Goal: Feedback & Contribution: Submit feedback/report problem

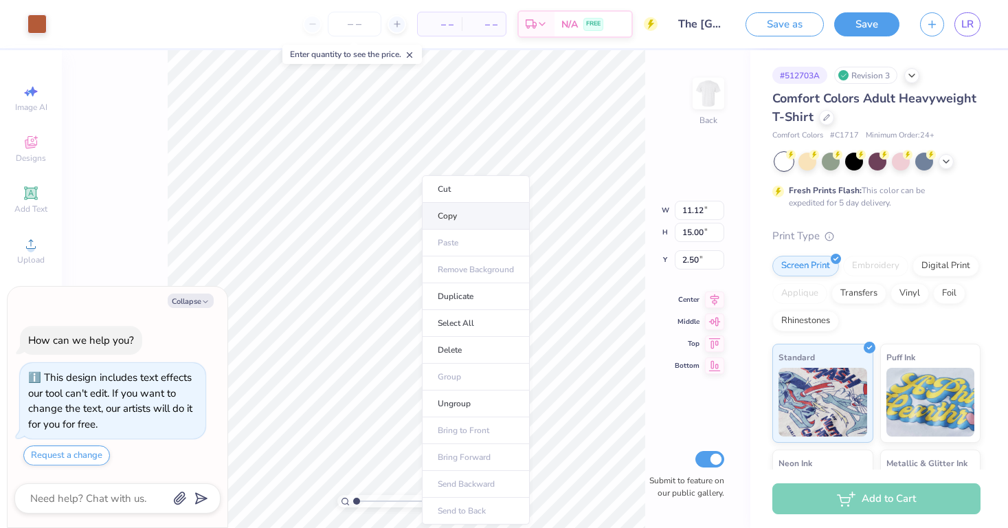
click at [472, 213] on li "Copy" at bounding box center [476, 216] width 108 height 27
click at [707, 96] on img at bounding box center [708, 93] width 55 height 55
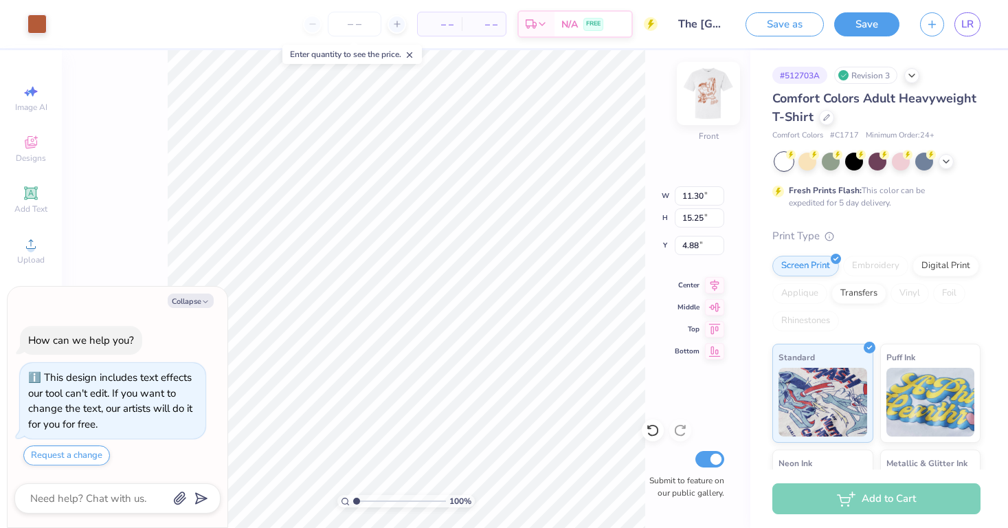
click at [708, 92] on img at bounding box center [708, 93] width 55 height 55
click at [709, 85] on img at bounding box center [708, 93] width 55 height 55
type textarea "x"
type input "5.28"
click at [962, 25] on span "LR" at bounding box center [968, 24] width 12 height 16
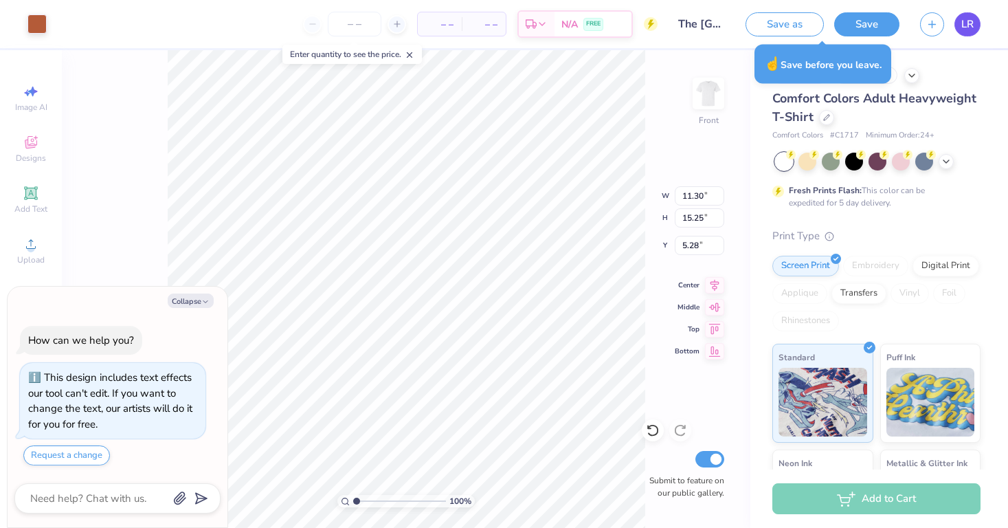
type textarea "x"
click at [970, 30] on span "LR" at bounding box center [968, 24] width 12 height 16
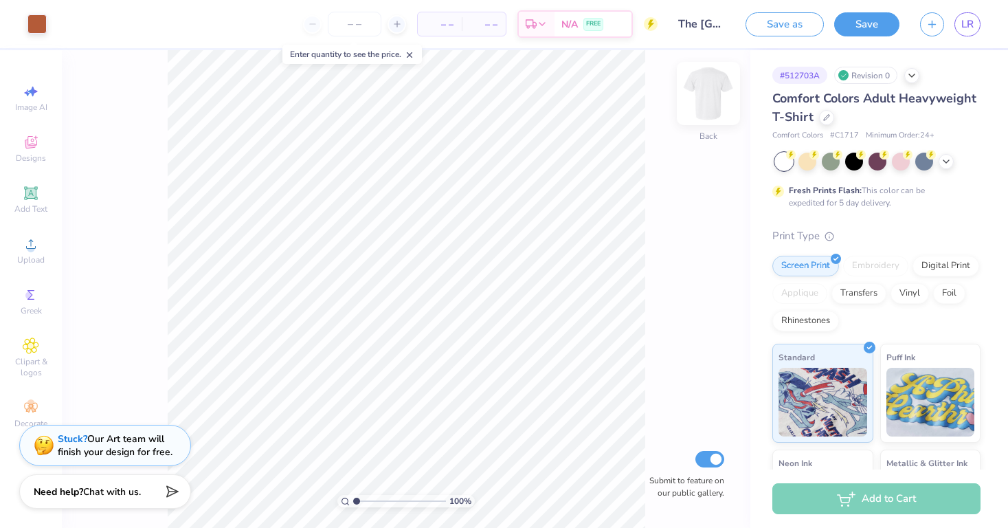
click at [700, 101] on img at bounding box center [708, 93] width 55 height 55
click at [712, 102] on img at bounding box center [708, 93] width 55 height 55
click at [698, 102] on img at bounding box center [708, 93] width 55 height 55
click at [700, 93] on img at bounding box center [708, 93] width 55 height 55
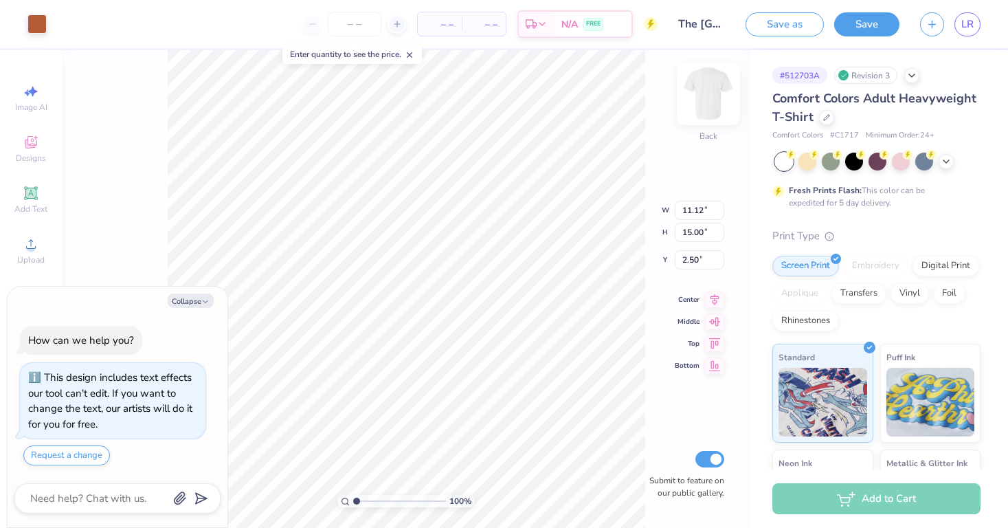
click at [708, 102] on img at bounding box center [708, 93] width 55 height 55
click at [715, 110] on img at bounding box center [708, 93] width 55 height 55
click at [709, 107] on img at bounding box center [708, 93] width 55 height 55
click at [709, 107] on img at bounding box center [708, 93] width 27 height 27
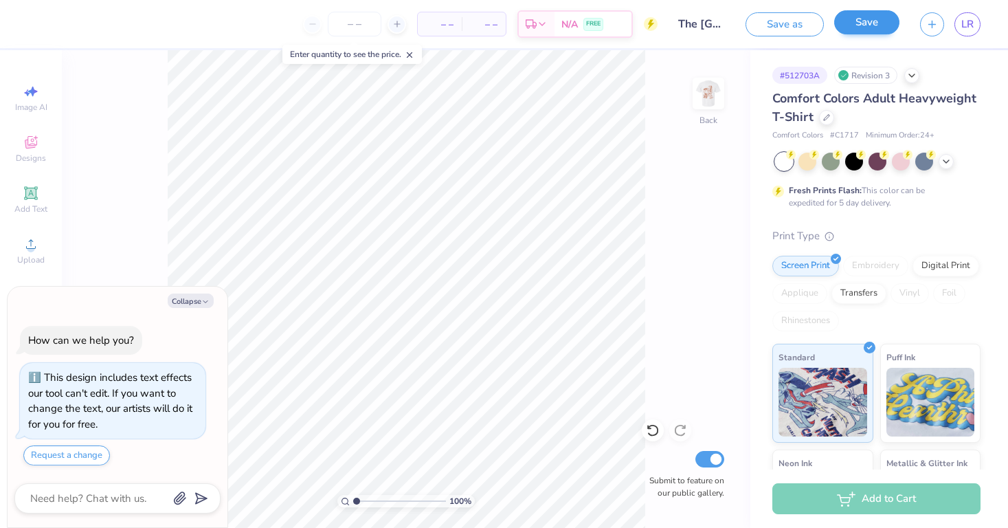
click at [886, 19] on button "Save" at bounding box center [866, 22] width 65 height 24
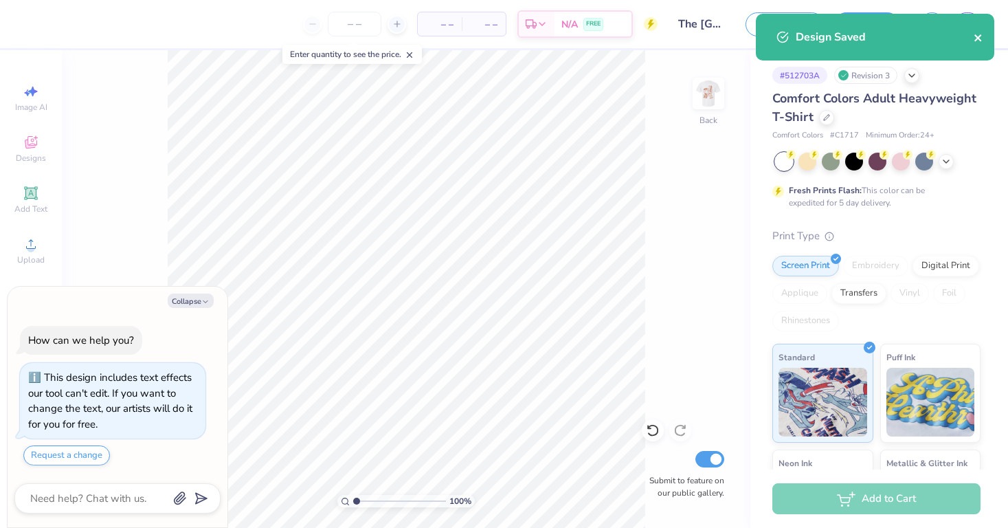
click at [980, 32] on icon "close" at bounding box center [979, 37] width 10 height 11
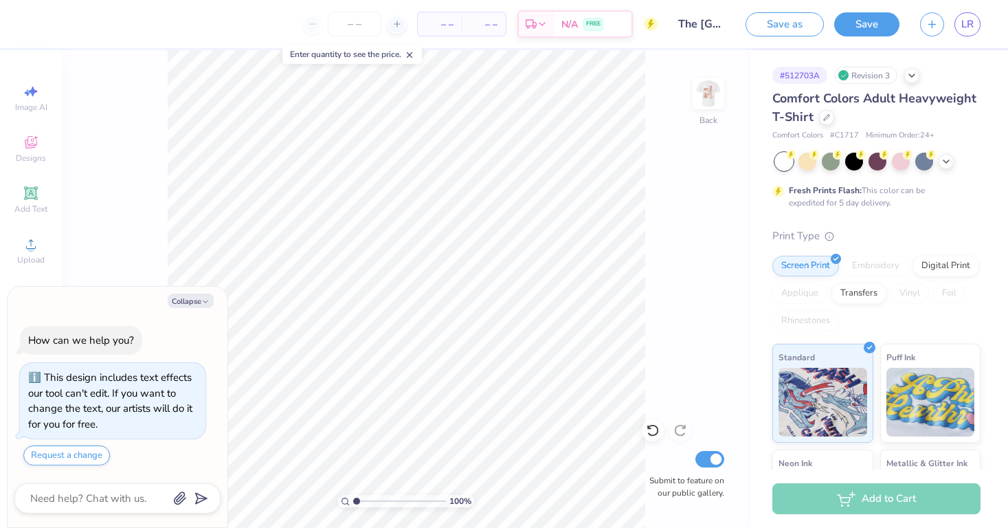
click at [965, 21] on div "Design Saved" at bounding box center [875, 42] width 244 height 63
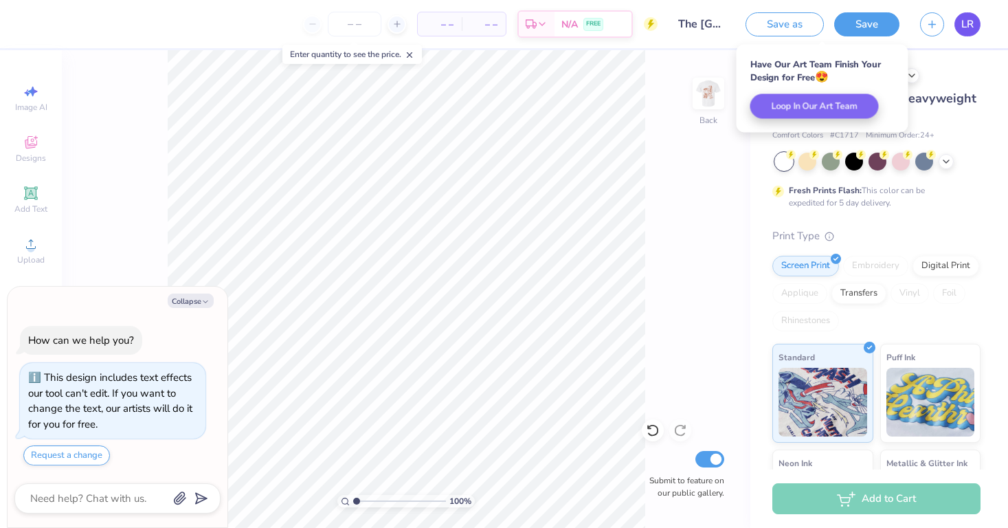
click at [967, 30] on span "LR" at bounding box center [968, 24] width 12 height 16
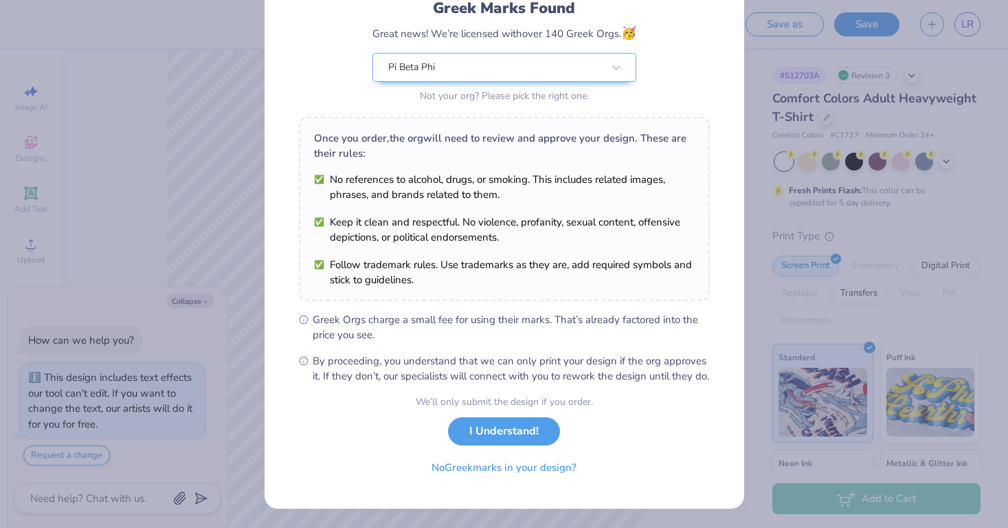
scroll to position [115, 0]
click at [516, 427] on button "I Understand!" at bounding box center [504, 428] width 112 height 28
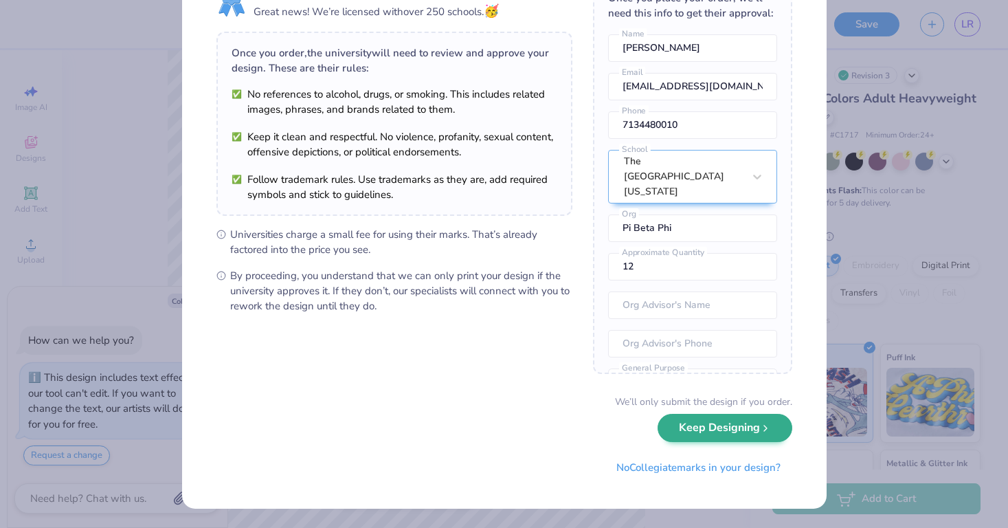
scroll to position [70, 0]
click at [726, 433] on button "Keep Designing" at bounding box center [725, 428] width 135 height 28
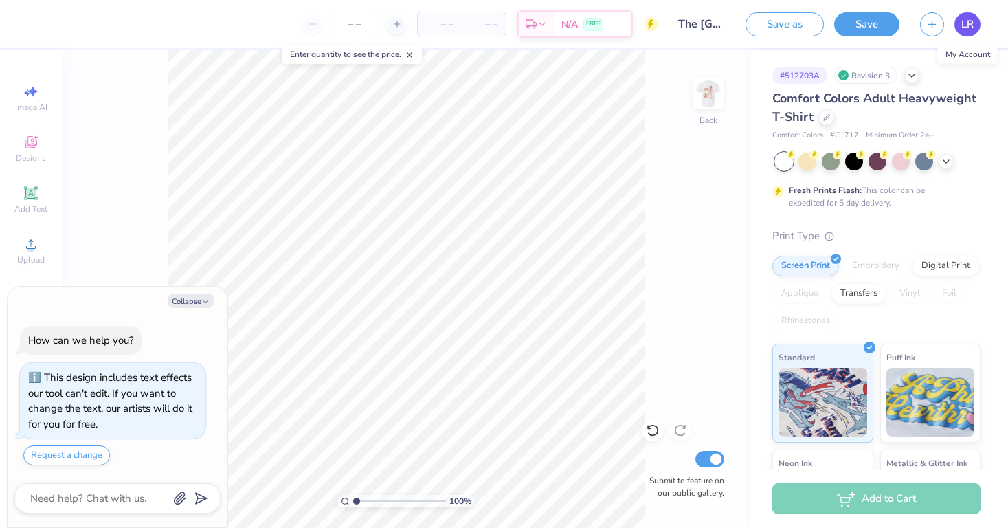
click at [962, 26] on span "LR" at bounding box center [968, 24] width 12 height 16
type textarea "x"
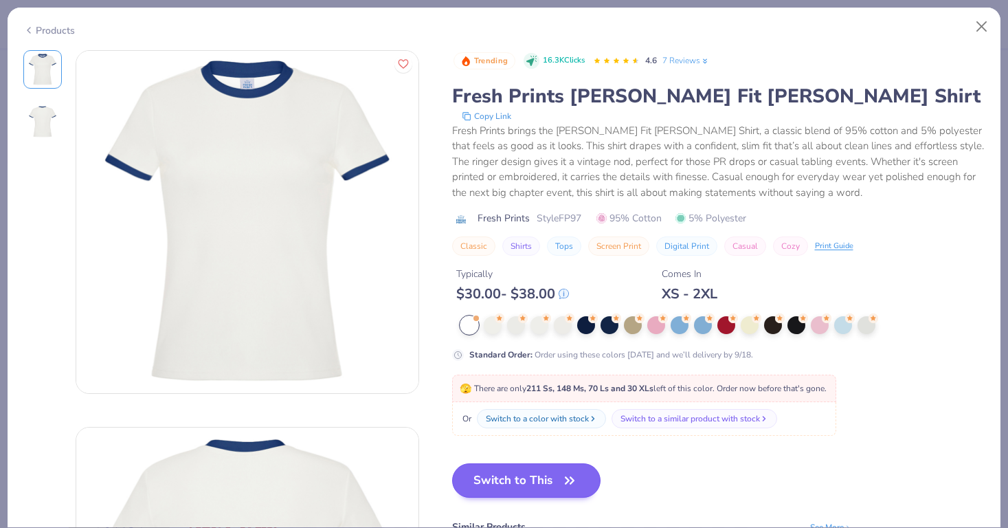
click at [522, 470] on button "Switch to This" at bounding box center [526, 480] width 149 height 34
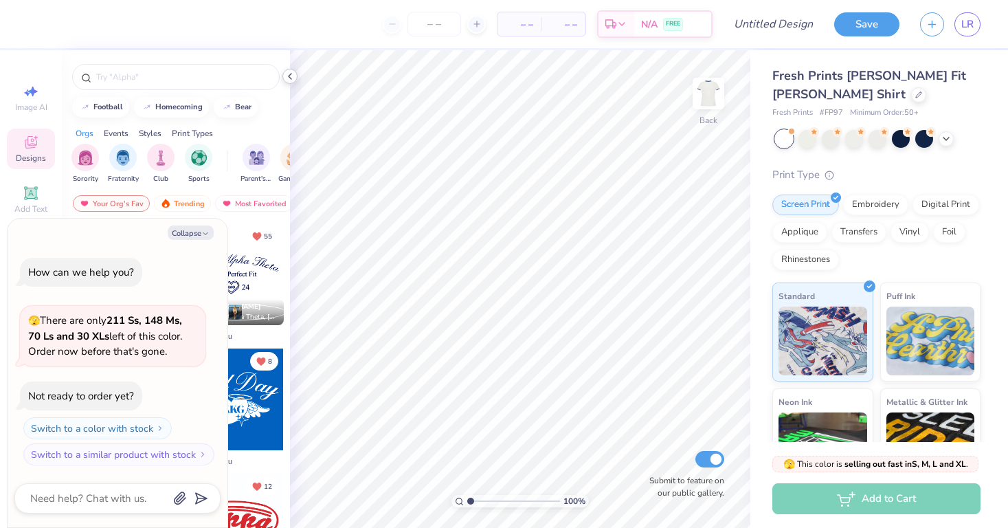
click at [292, 74] on icon at bounding box center [290, 76] width 11 height 11
type textarea "x"
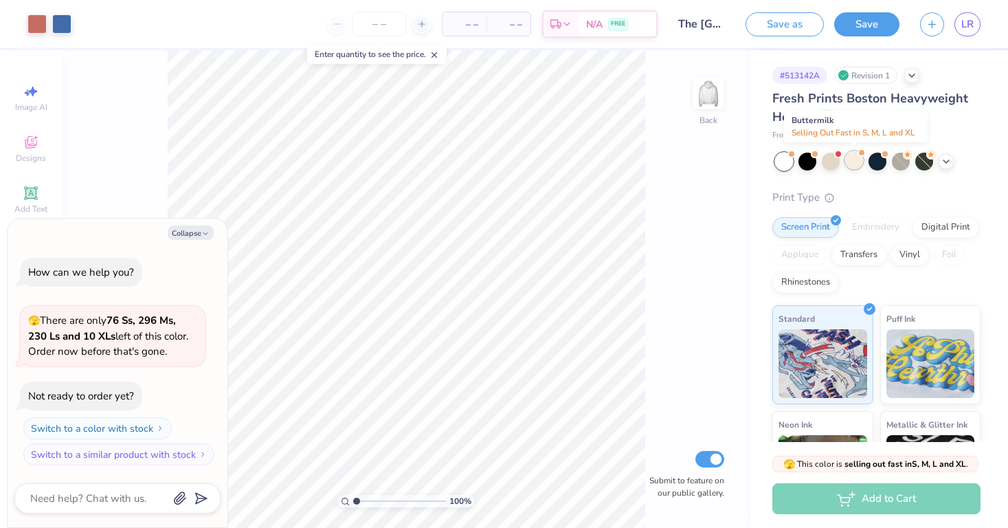
click at [853, 156] on div at bounding box center [854, 160] width 18 height 18
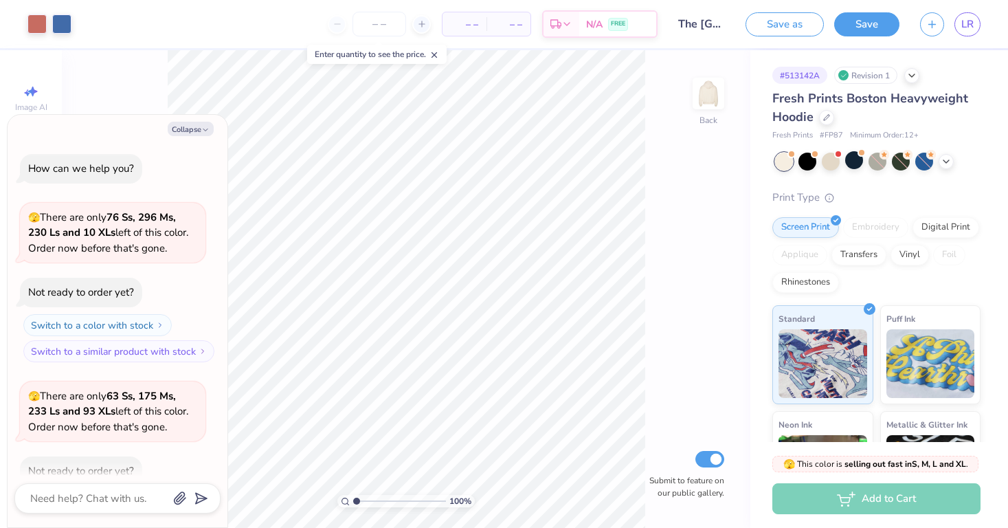
scroll to position [72, 0]
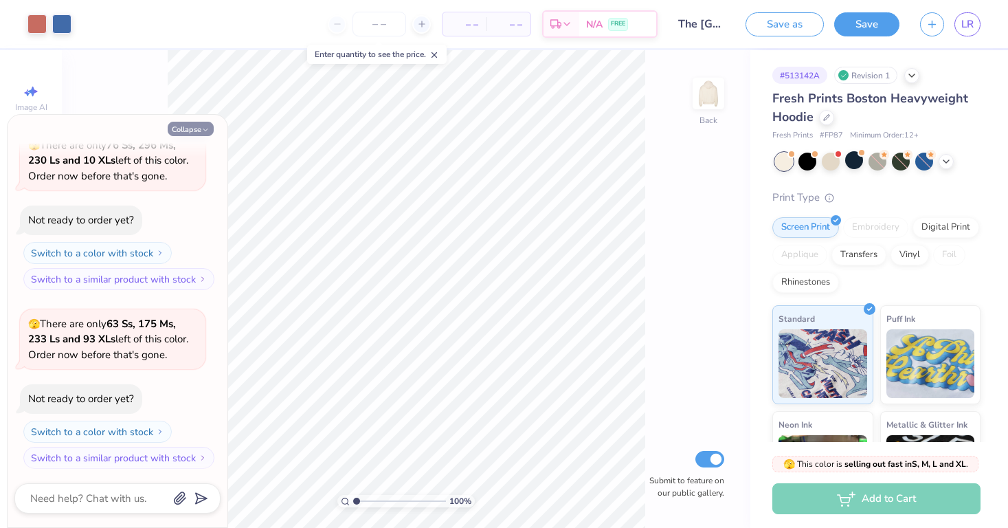
click at [207, 130] on polyline "button" at bounding box center [205, 130] width 4 height 2
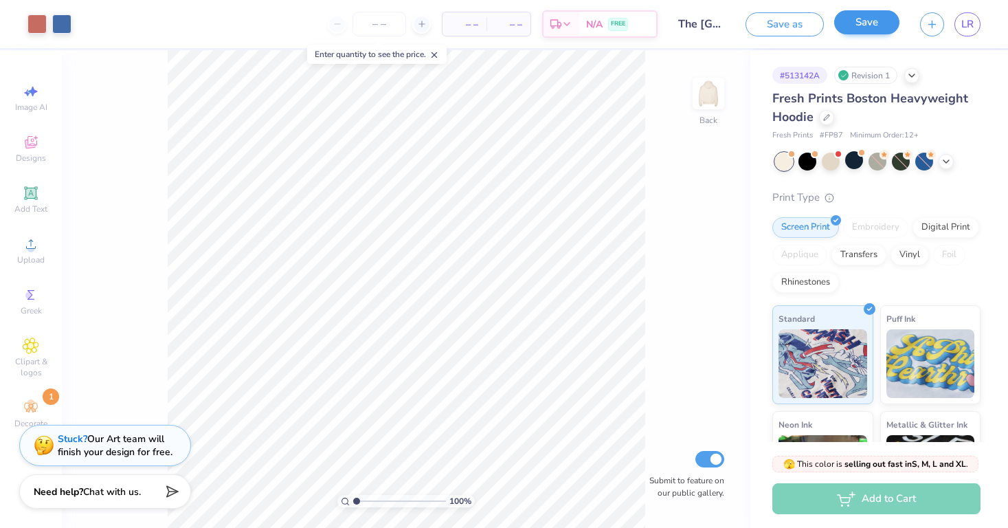
click at [854, 26] on button "Save" at bounding box center [866, 22] width 65 height 24
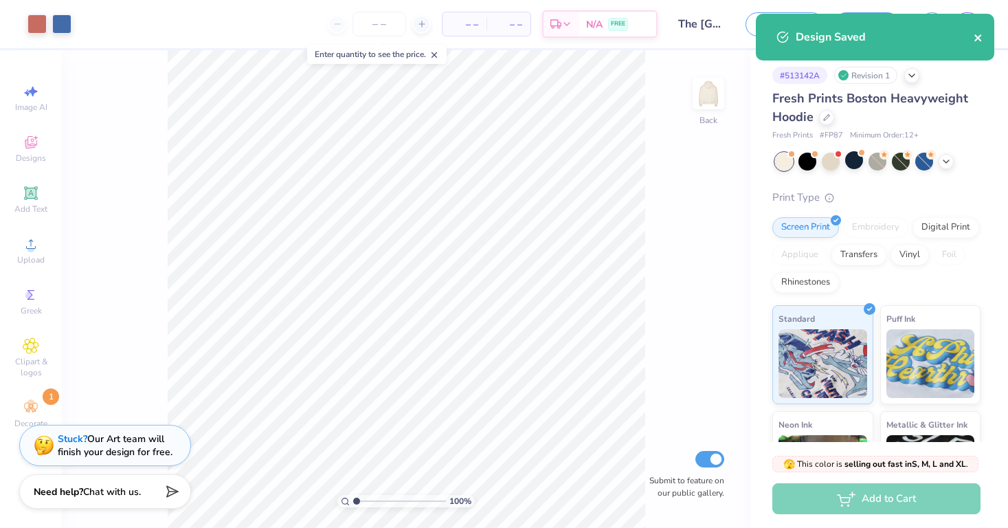
click at [981, 37] on icon "close" at bounding box center [979, 37] width 10 height 11
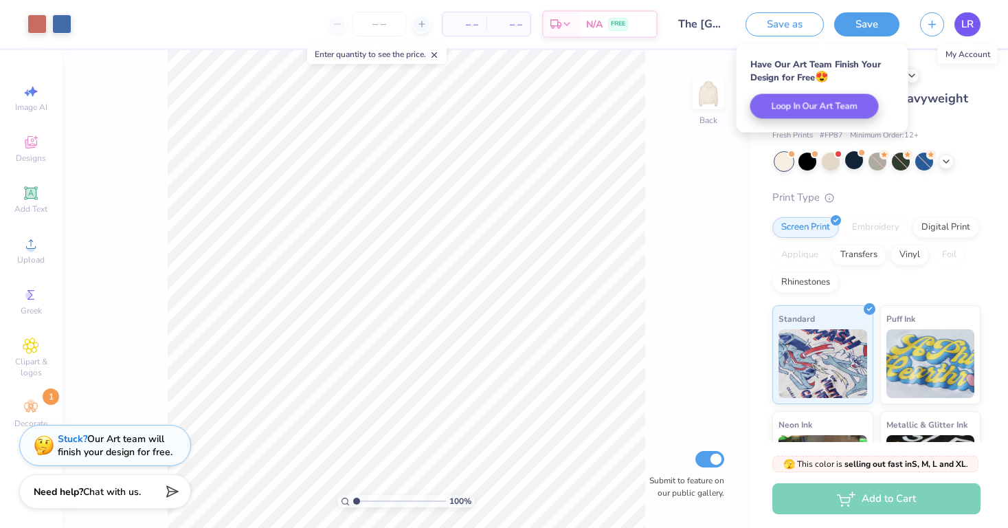
click at [967, 27] on span "LR" at bounding box center [968, 24] width 12 height 16
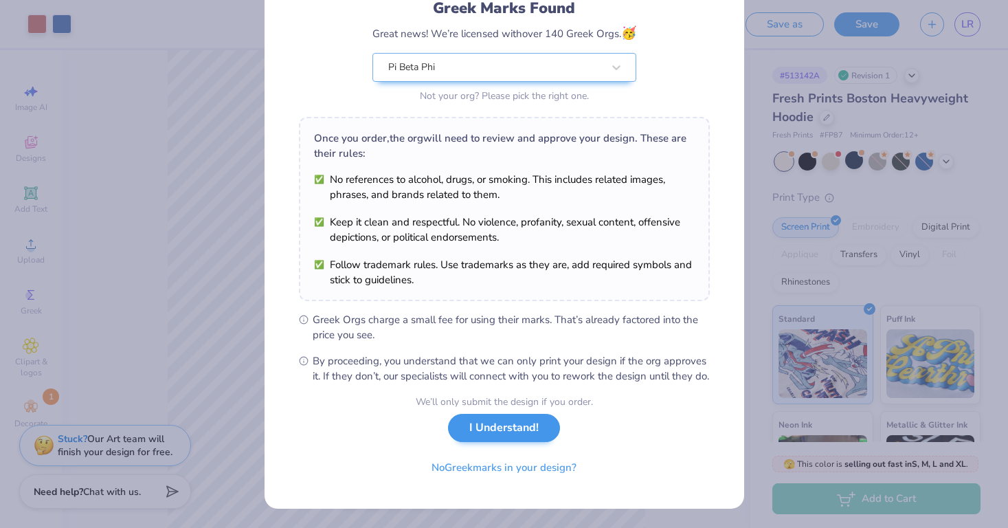
scroll to position [115, 0]
click at [519, 431] on button "I Understand!" at bounding box center [504, 428] width 112 height 28
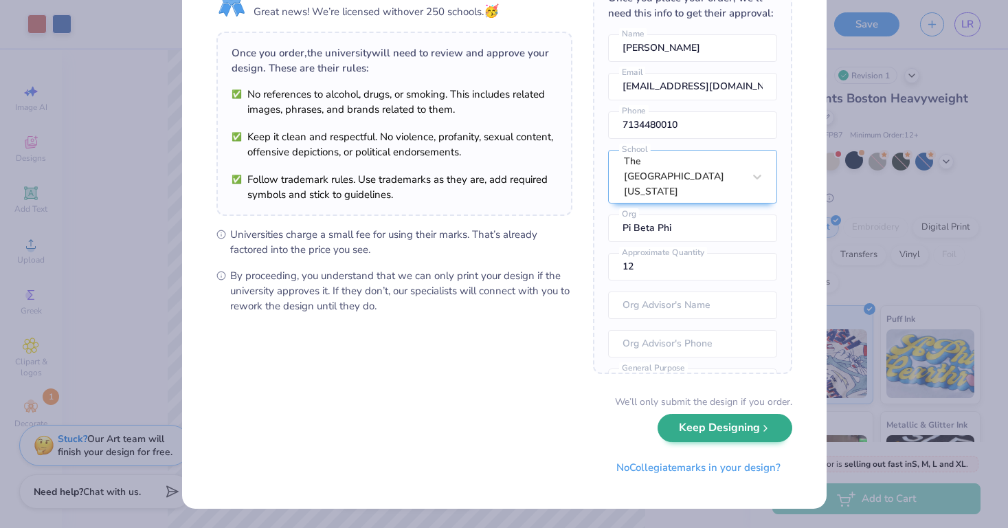
scroll to position [70, 0]
click at [691, 436] on button "Keep Designing" at bounding box center [725, 428] width 135 height 28
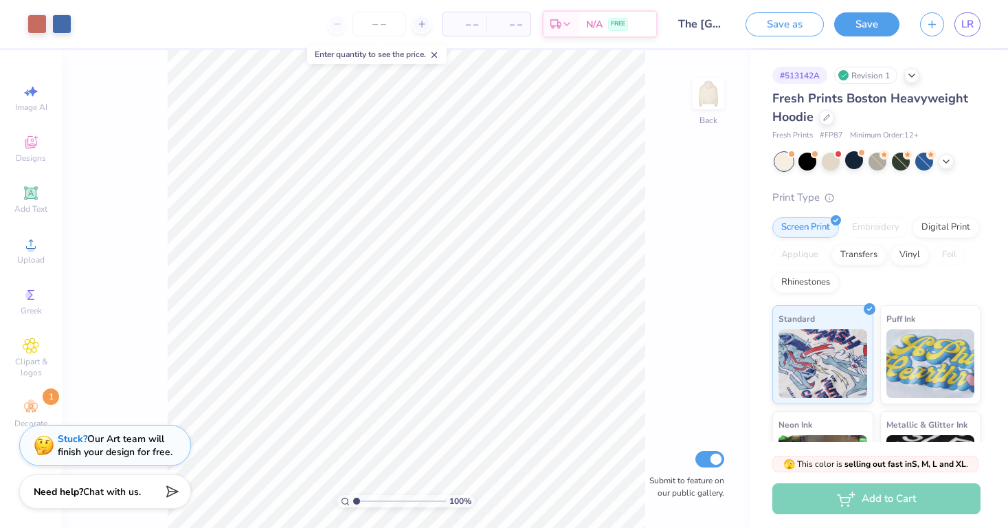
scroll to position [0, 0]
click at [858, 163] on div at bounding box center [854, 160] width 18 height 18
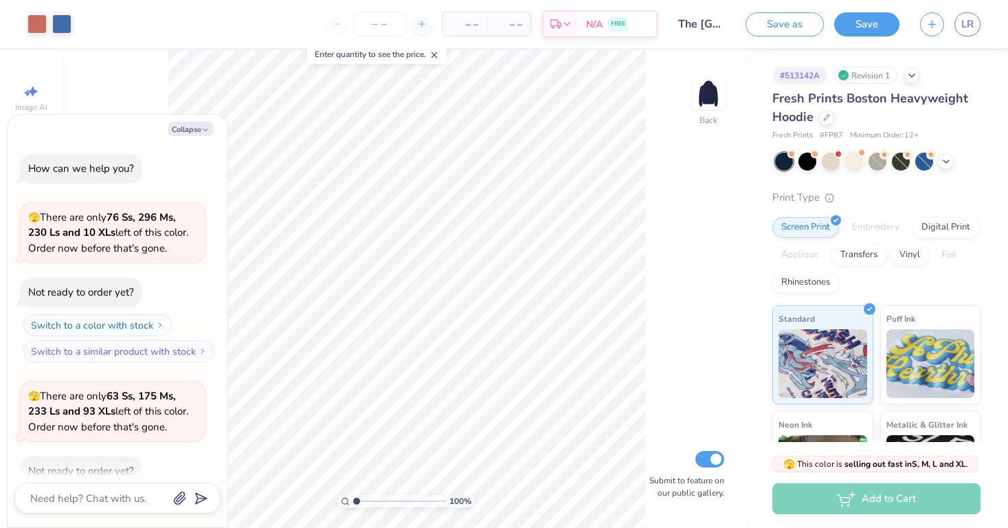
scroll to position [249, 0]
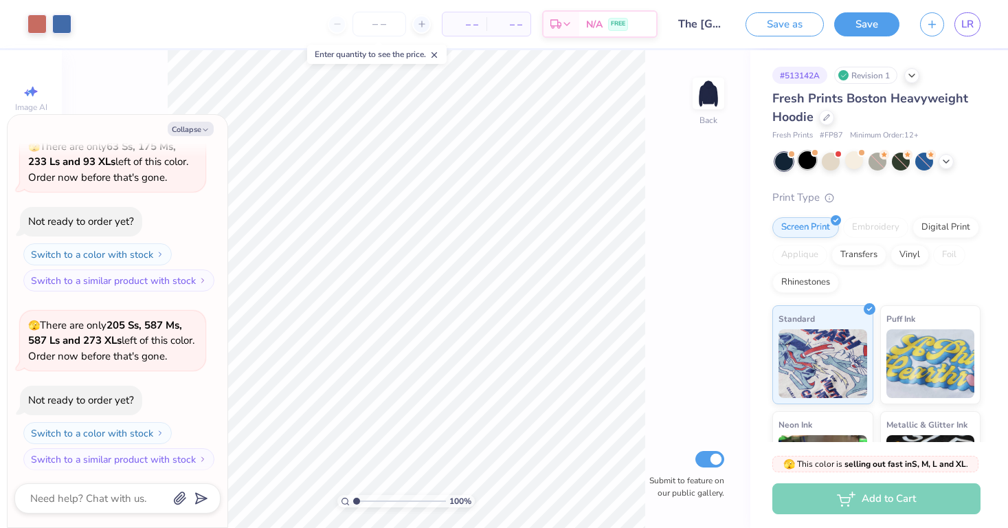
click at [808, 159] on div at bounding box center [808, 160] width 18 height 18
click at [852, 159] on div at bounding box center [854, 160] width 18 height 18
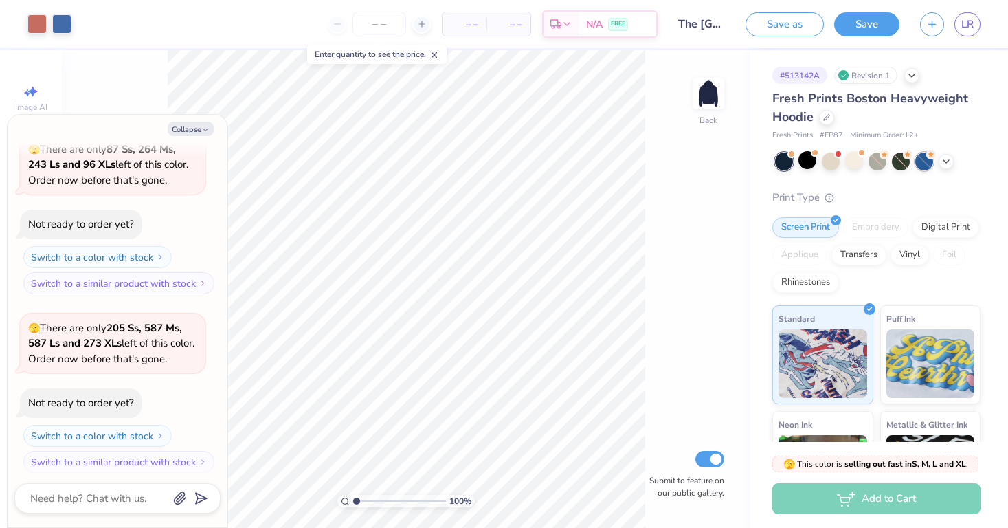
click at [924, 162] on div at bounding box center [924, 162] width 18 height 18
click at [944, 161] on icon at bounding box center [946, 160] width 11 height 11
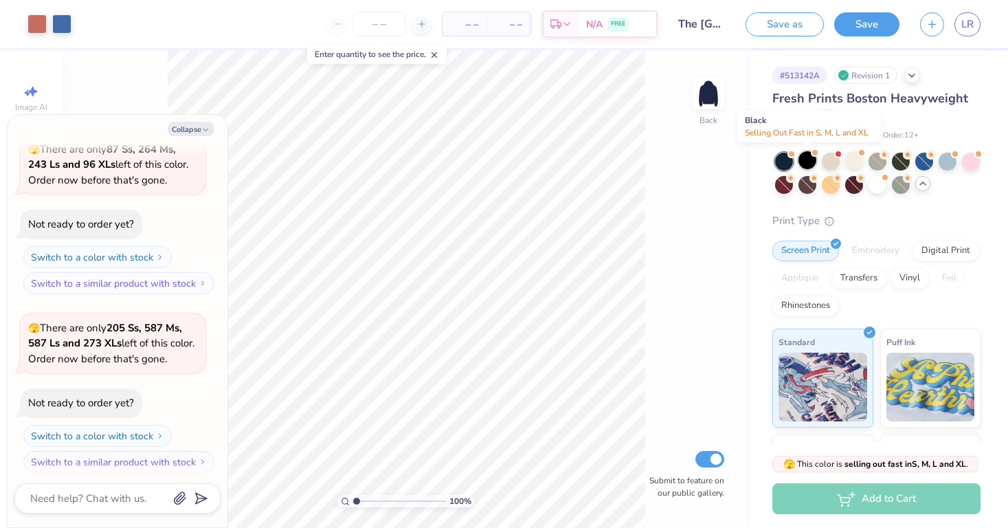
click at [806, 161] on div at bounding box center [808, 160] width 18 height 18
click at [854, 162] on div at bounding box center [854, 160] width 18 height 18
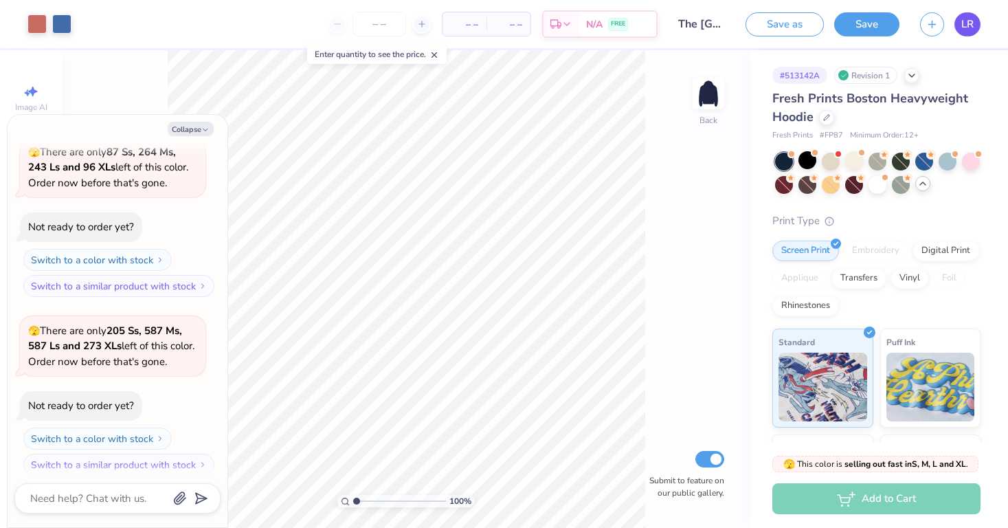
click at [973, 22] on span "LR" at bounding box center [968, 24] width 12 height 16
type textarea "x"
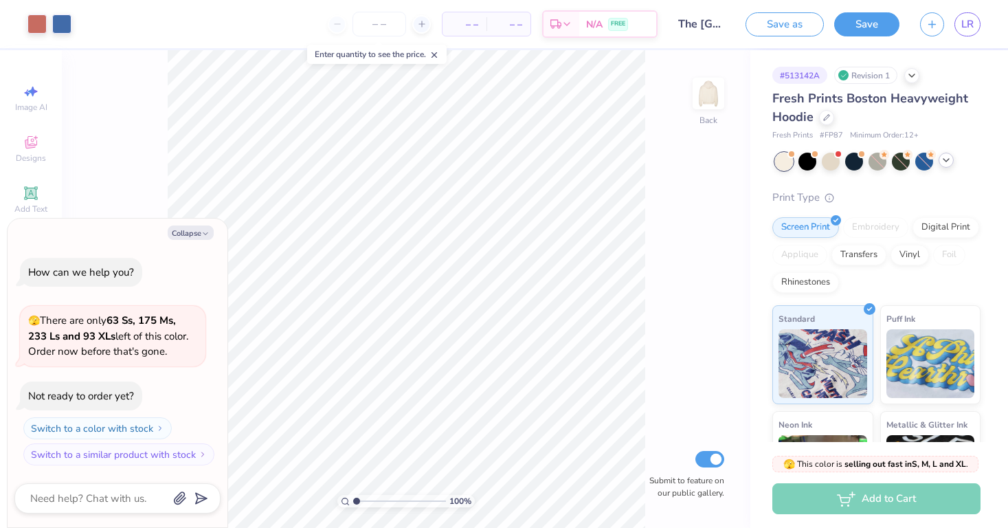
click at [944, 161] on icon at bounding box center [946, 160] width 11 height 11
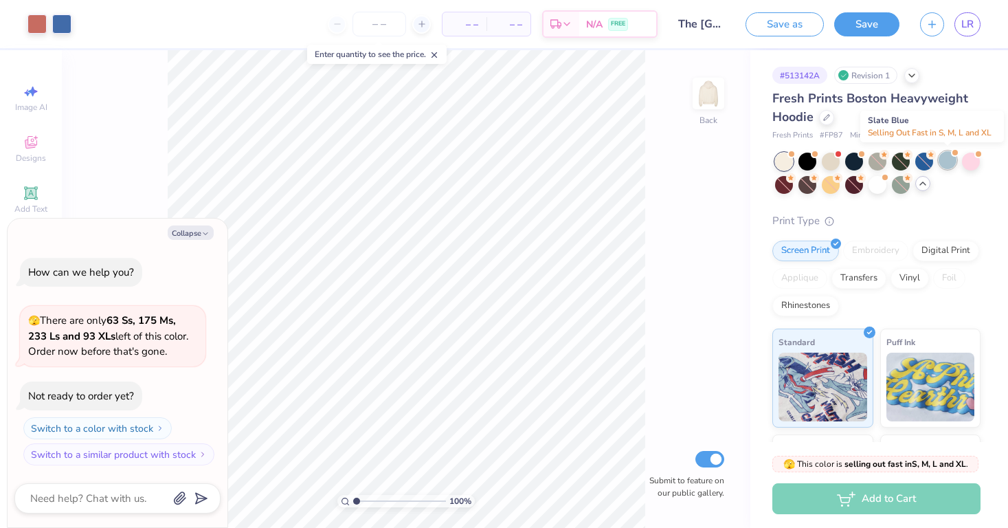
click at [948, 155] on div at bounding box center [948, 160] width 18 height 18
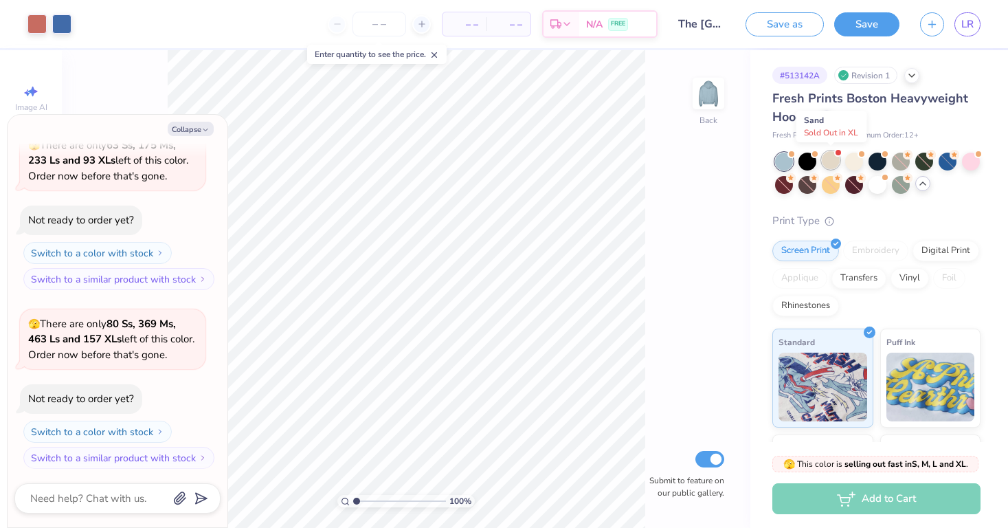
click at [834, 159] on div at bounding box center [831, 160] width 18 height 18
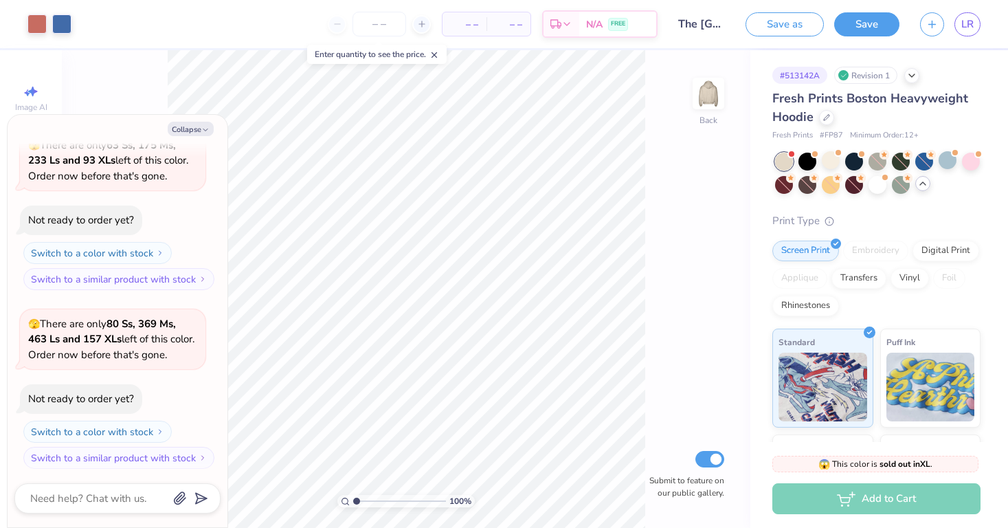
scroll to position [265, 0]
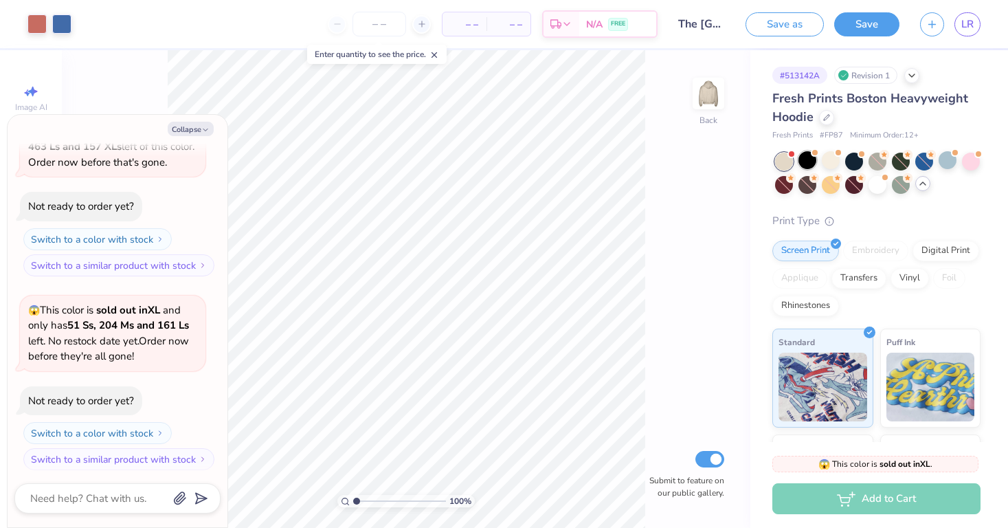
click at [808, 160] on div at bounding box center [808, 160] width 18 height 18
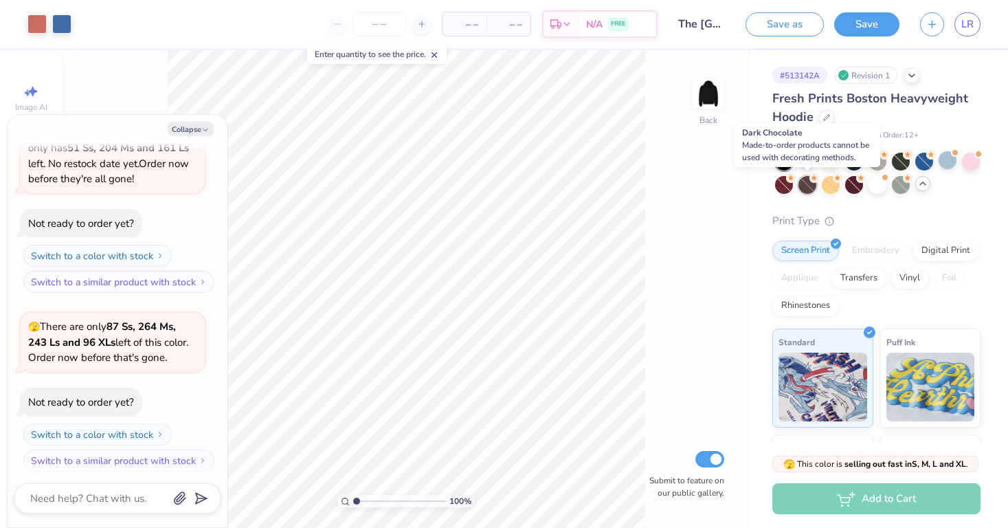
click at [803, 182] on div at bounding box center [808, 185] width 18 height 18
click at [805, 184] on div at bounding box center [808, 185] width 18 height 18
click at [852, 160] on div at bounding box center [854, 160] width 18 height 18
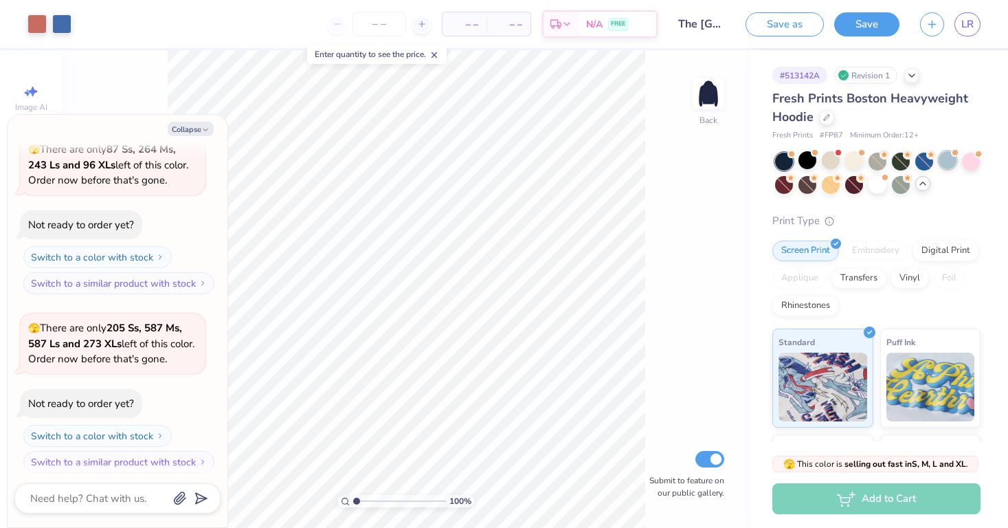
click at [948, 159] on div at bounding box center [948, 160] width 18 height 18
click at [807, 162] on div at bounding box center [808, 160] width 18 height 18
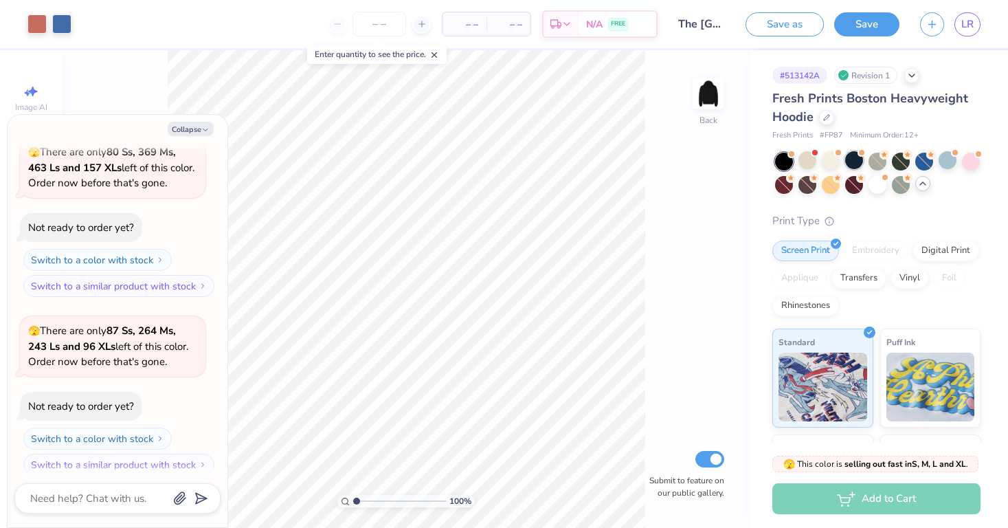
click at [855, 157] on div at bounding box center [854, 160] width 18 height 18
click at [865, 28] on button "Save" at bounding box center [866, 22] width 65 height 24
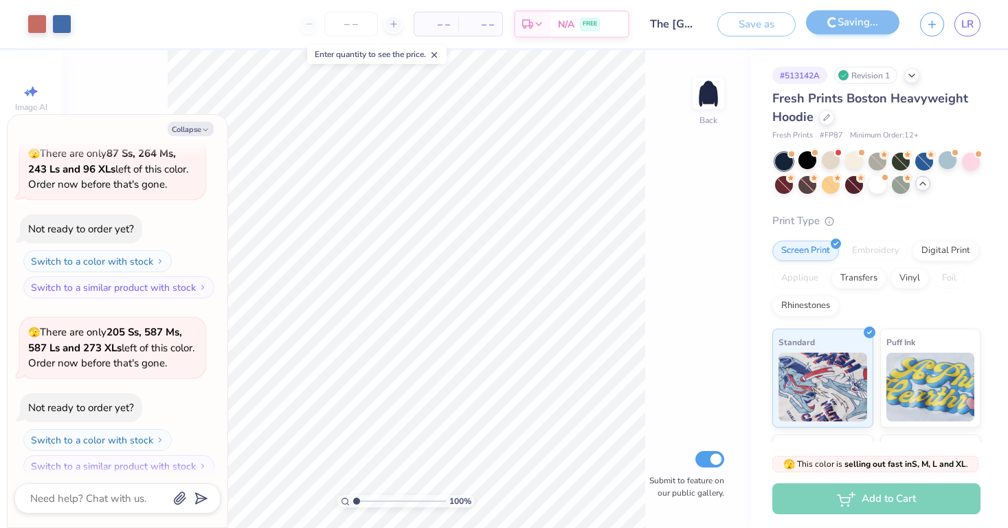
type textarea "x"
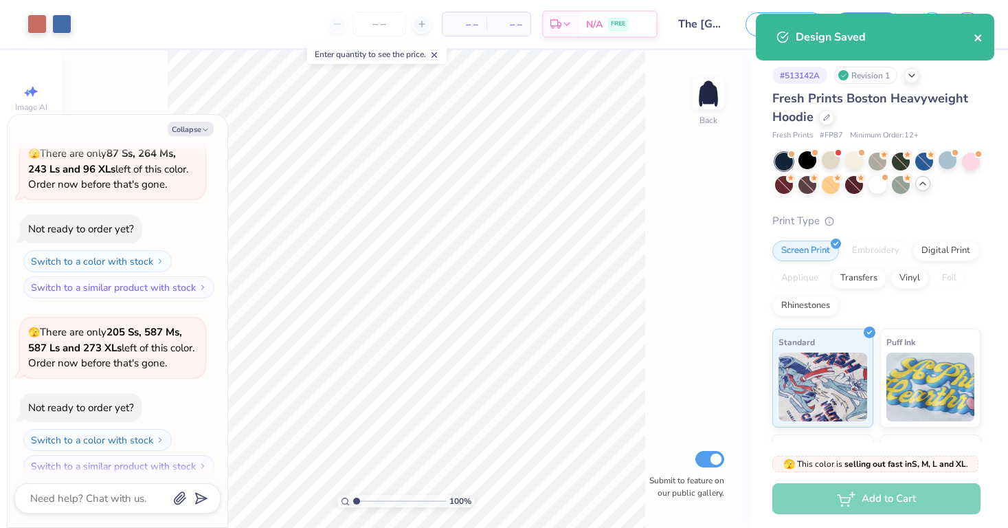
click at [977, 34] on icon "close" at bounding box center [979, 37] width 10 height 11
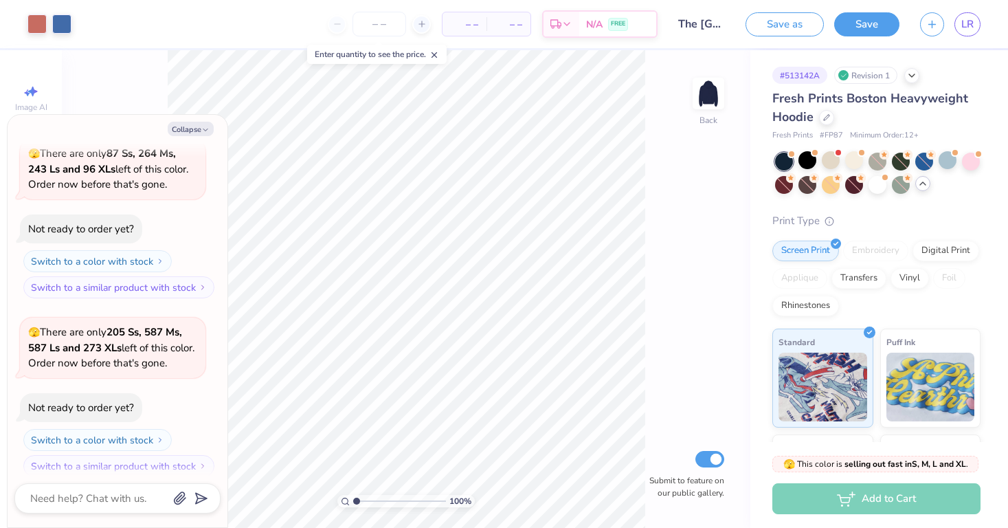
click at [967, 27] on div "Art colors – – Per Item – – Total Est. Delivery N/A FREE Design Title The Unive…" at bounding box center [504, 264] width 1008 height 528
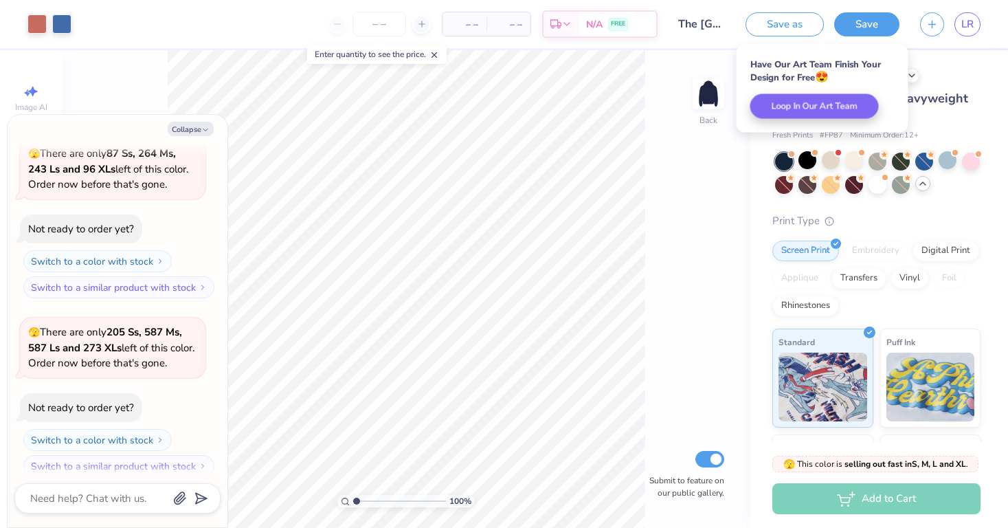
click at [967, 27] on span "LR" at bounding box center [968, 24] width 12 height 16
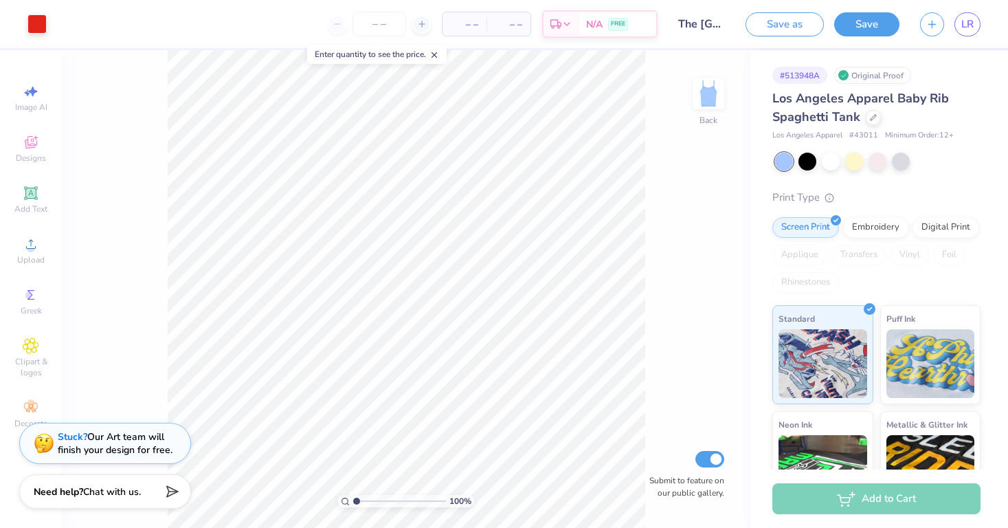
click at [123, 431] on div "Stuck? Our Art team will finish your design for free." at bounding box center [115, 443] width 115 height 26
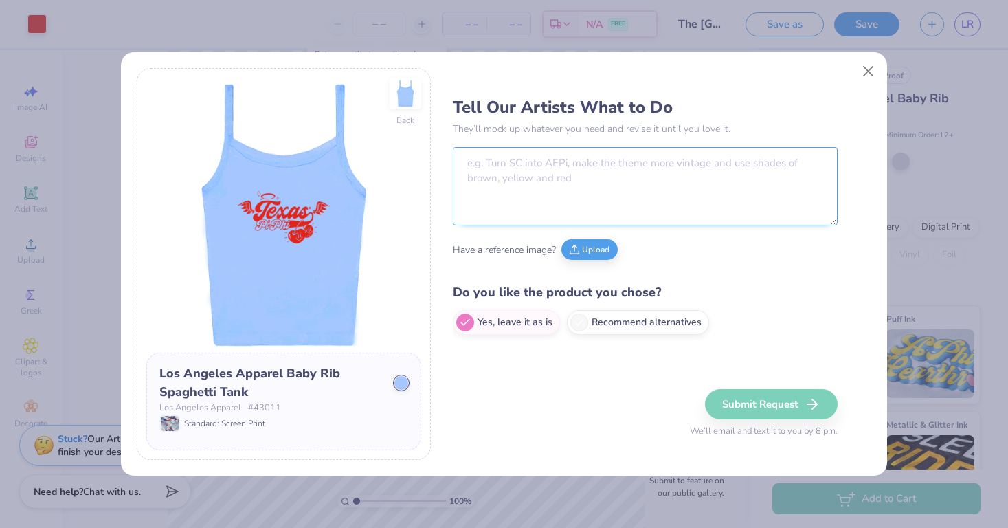
click at [491, 155] on textarea at bounding box center [645, 186] width 385 height 78
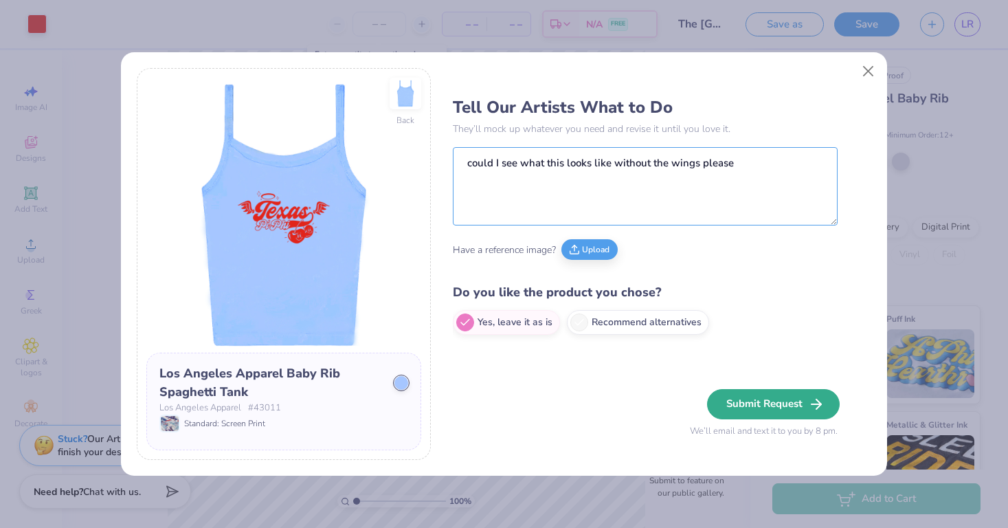
type textarea "could I see what this looks like without the wings please"
click at [777, 403] on button "Submit Request" at bounding box center [773, 404] width 133 height 30
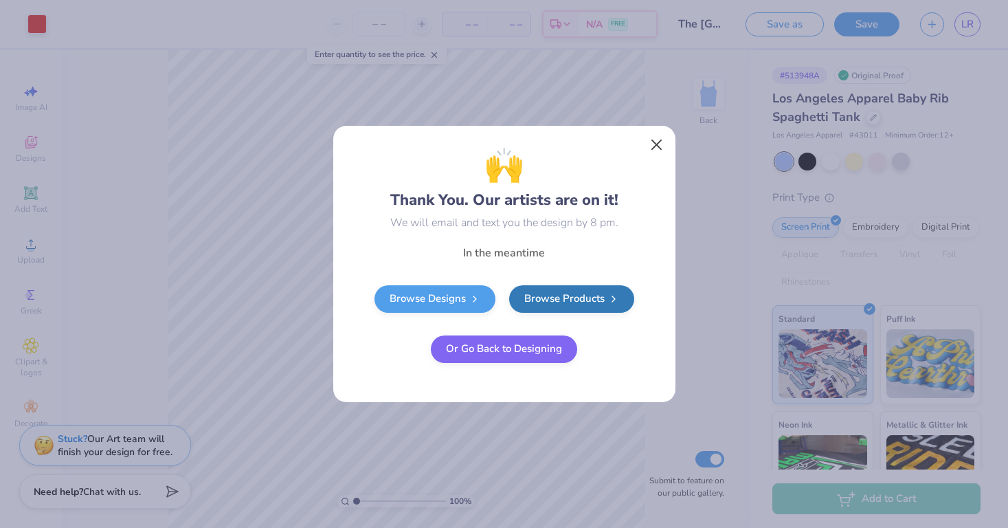
click at [651, 145] on button "Close" at bounding box center [656, 145] width 26 height 26
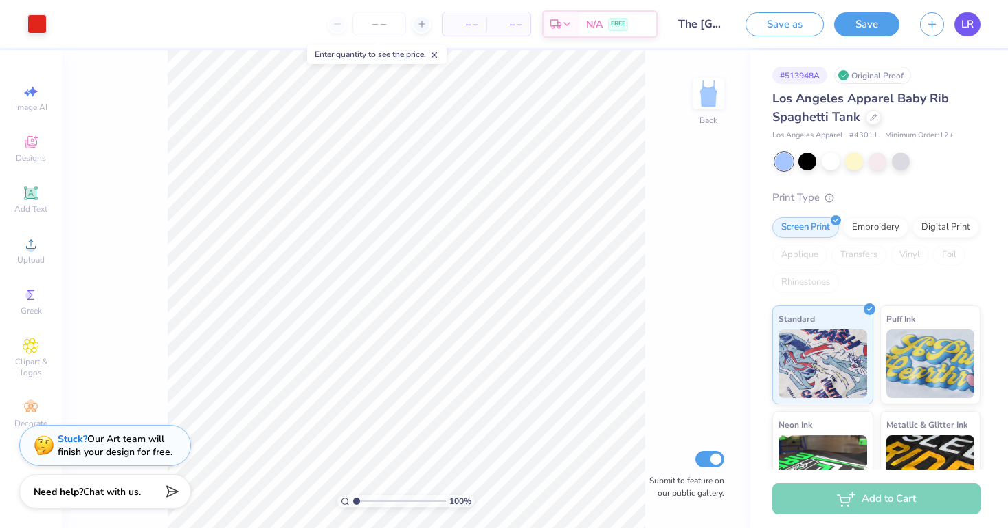
click at [975, 23] on link "LR" at bounding box center [968, 24] width 26 height 24
